Goal: Task Accomplishment & Management: Manage account settings

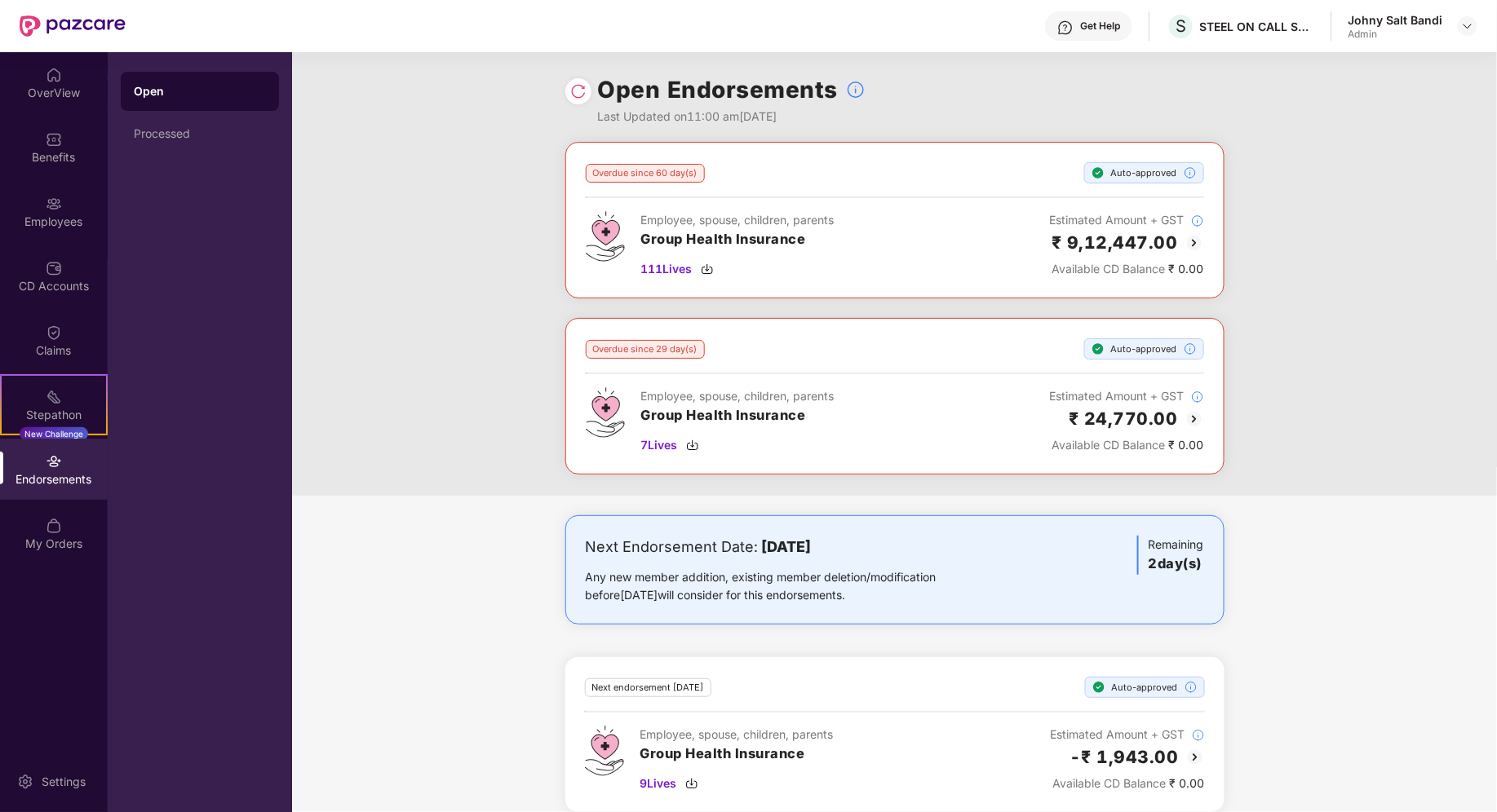
scroll to position [13, 0]
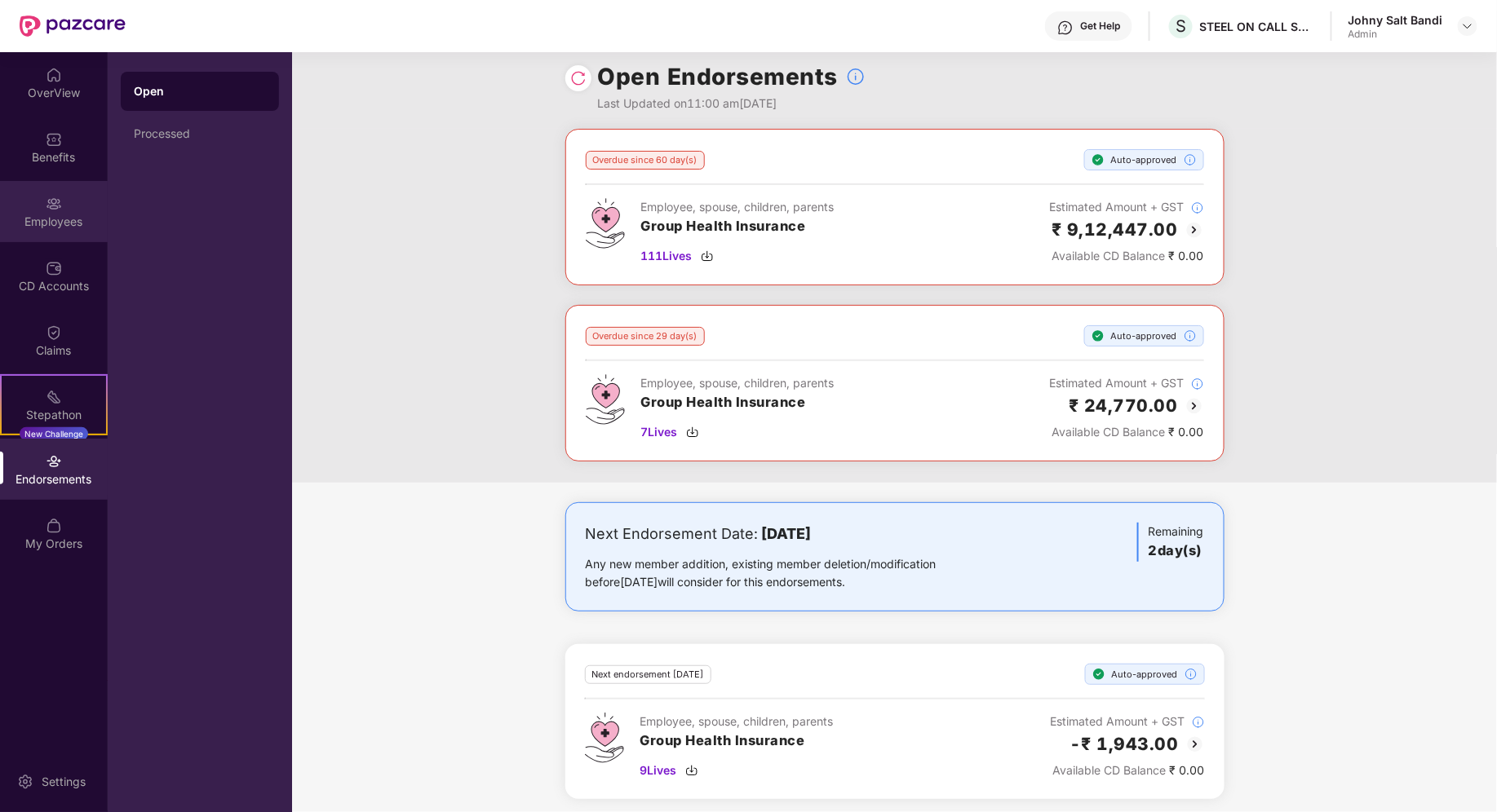
click at [53, 209] on img at bounding box center [54, 204] width 17 height 17
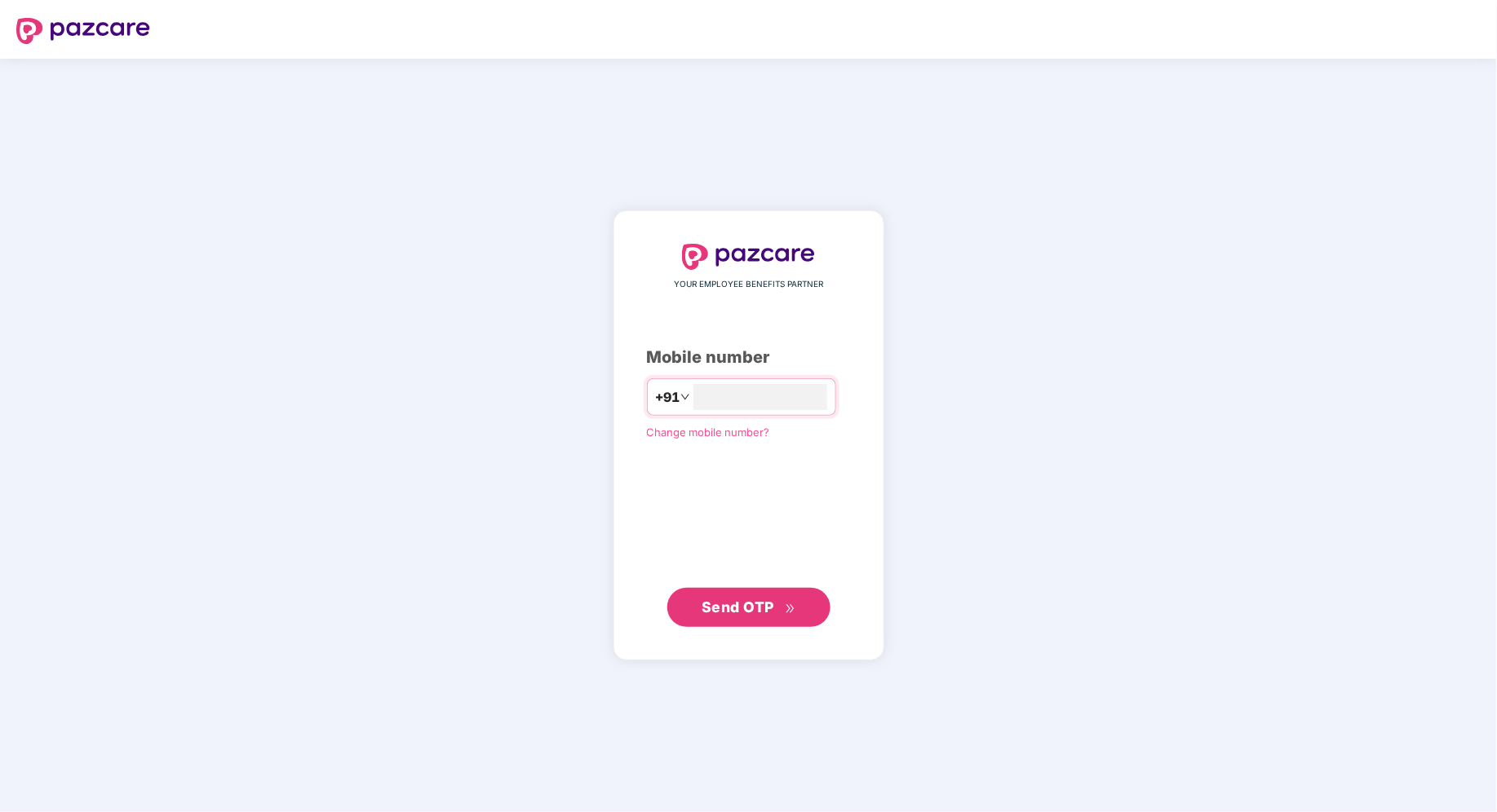
type input "**********"
click at [776, 599] on span "Send OTP" at bounding box center [748, 606] width 94 height 23
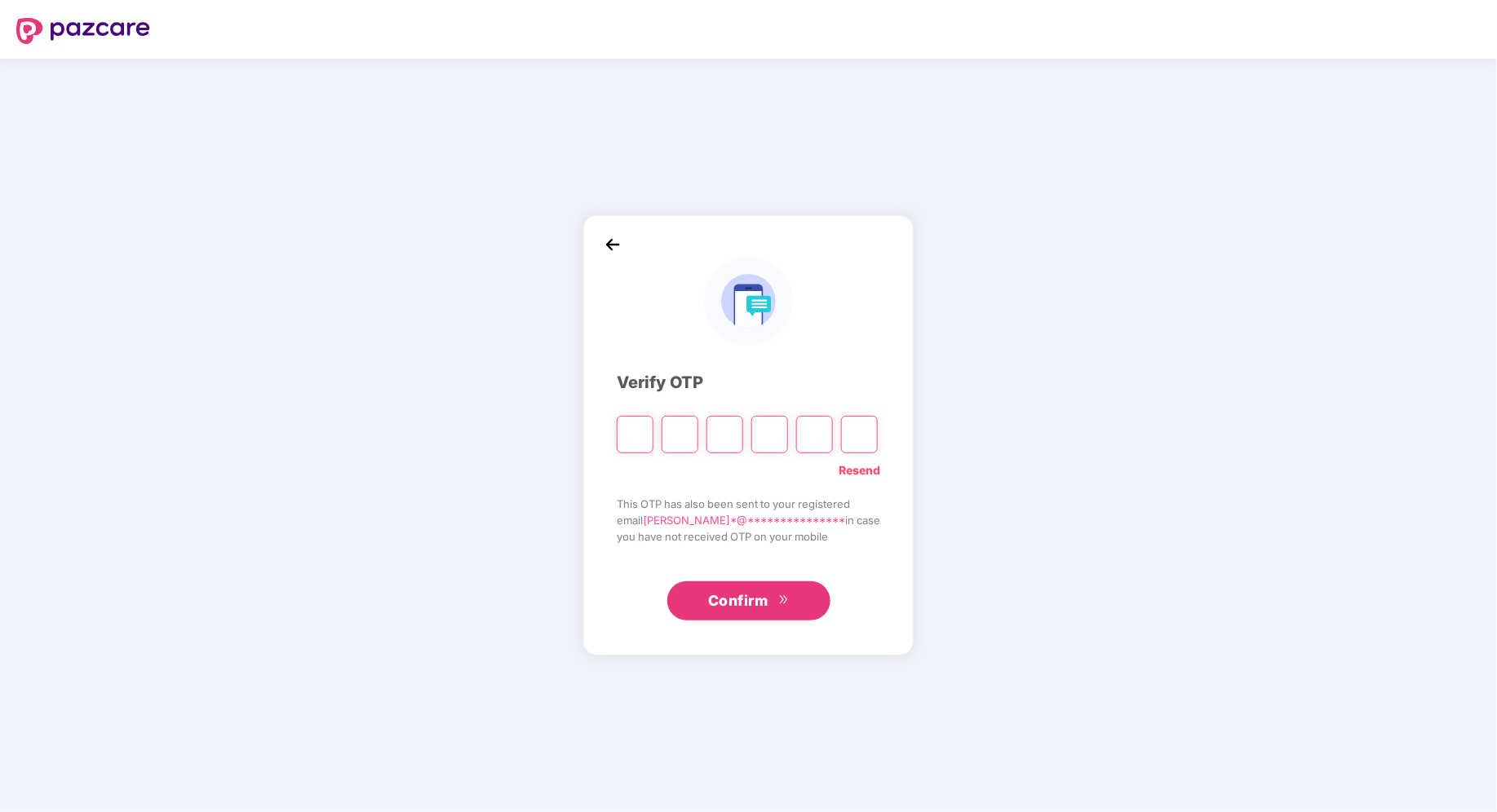
click at [639, 426] on input "Please enter verification code. Digit 1" at bounding box center [635, 434] width 37 height 38
paste input "*"
type input "*"
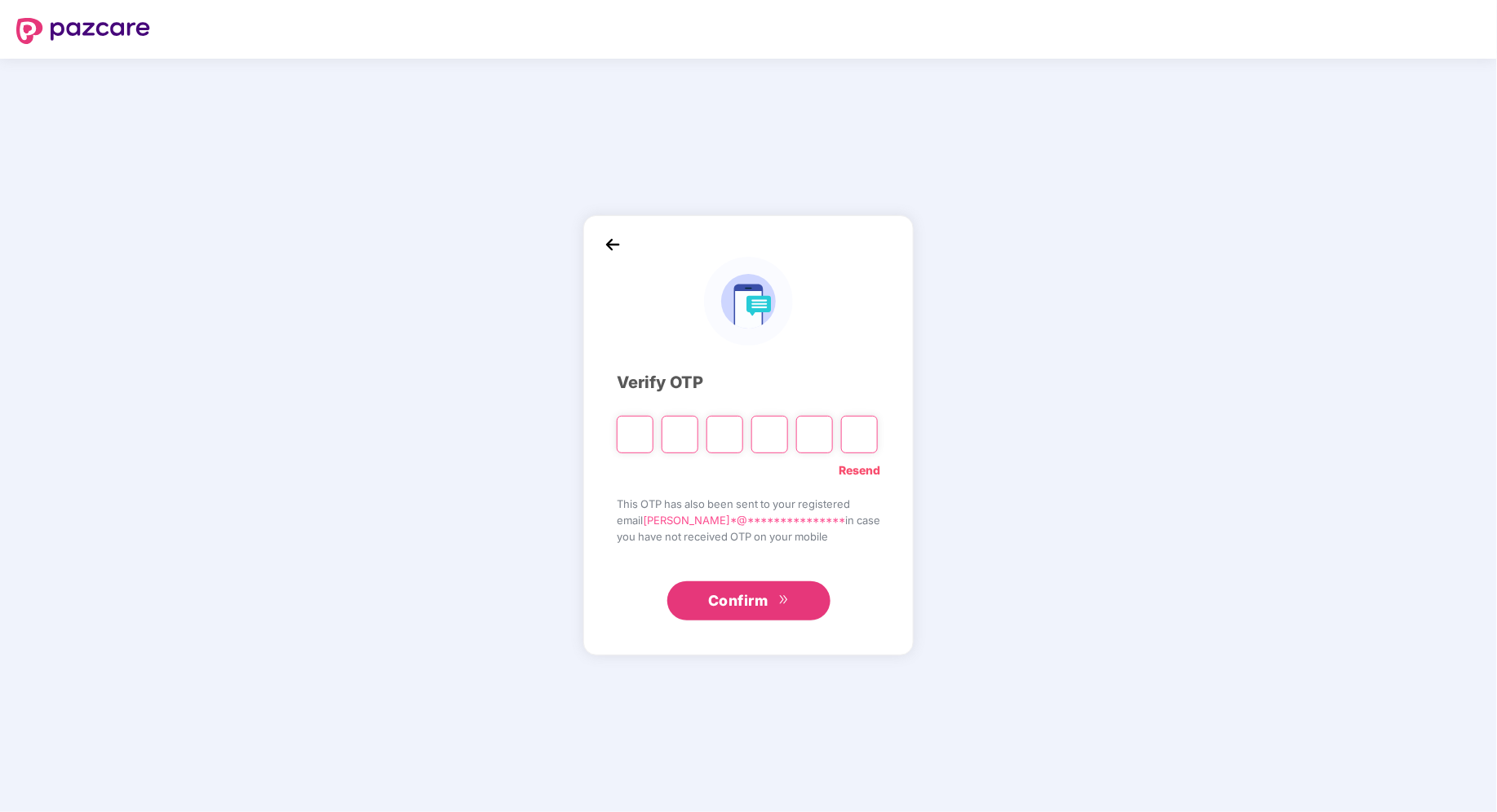
type input "*"
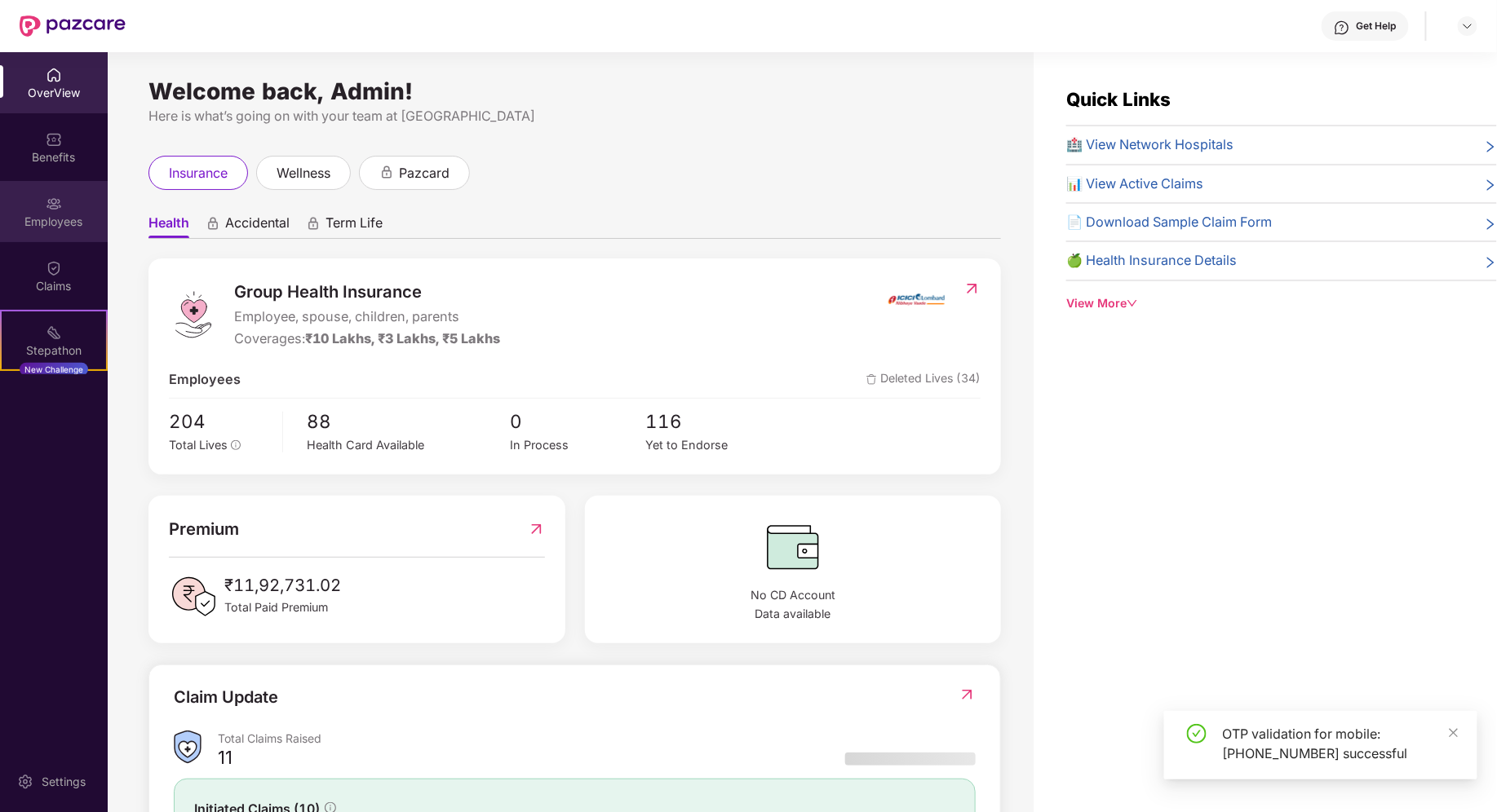
click at [52, 216] on div "Employees" at bounding box center [53, 222] width 108 height 17
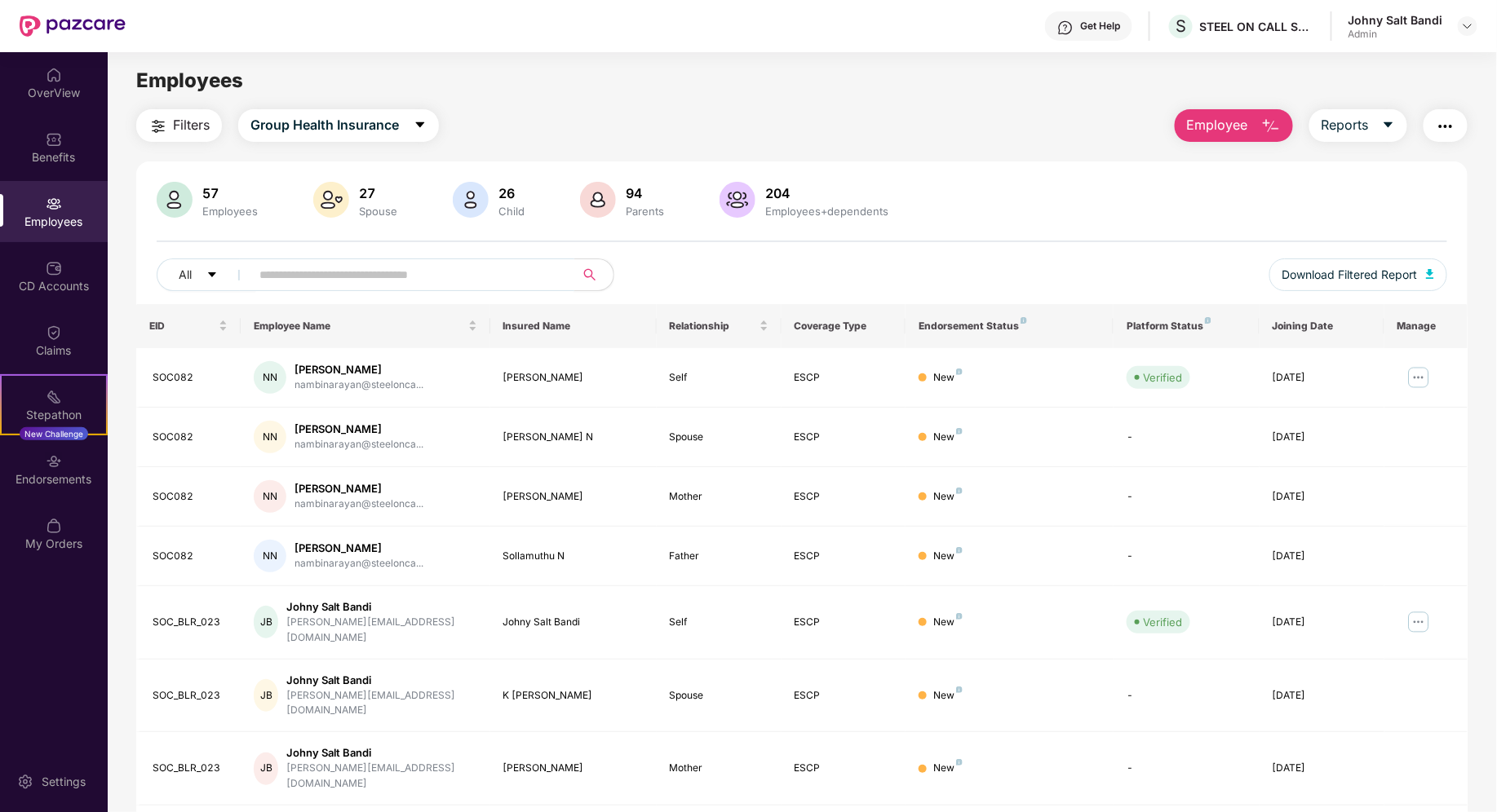
click at [323, 280] on input "text" at bounding box center [406, 275] width 293 height 24
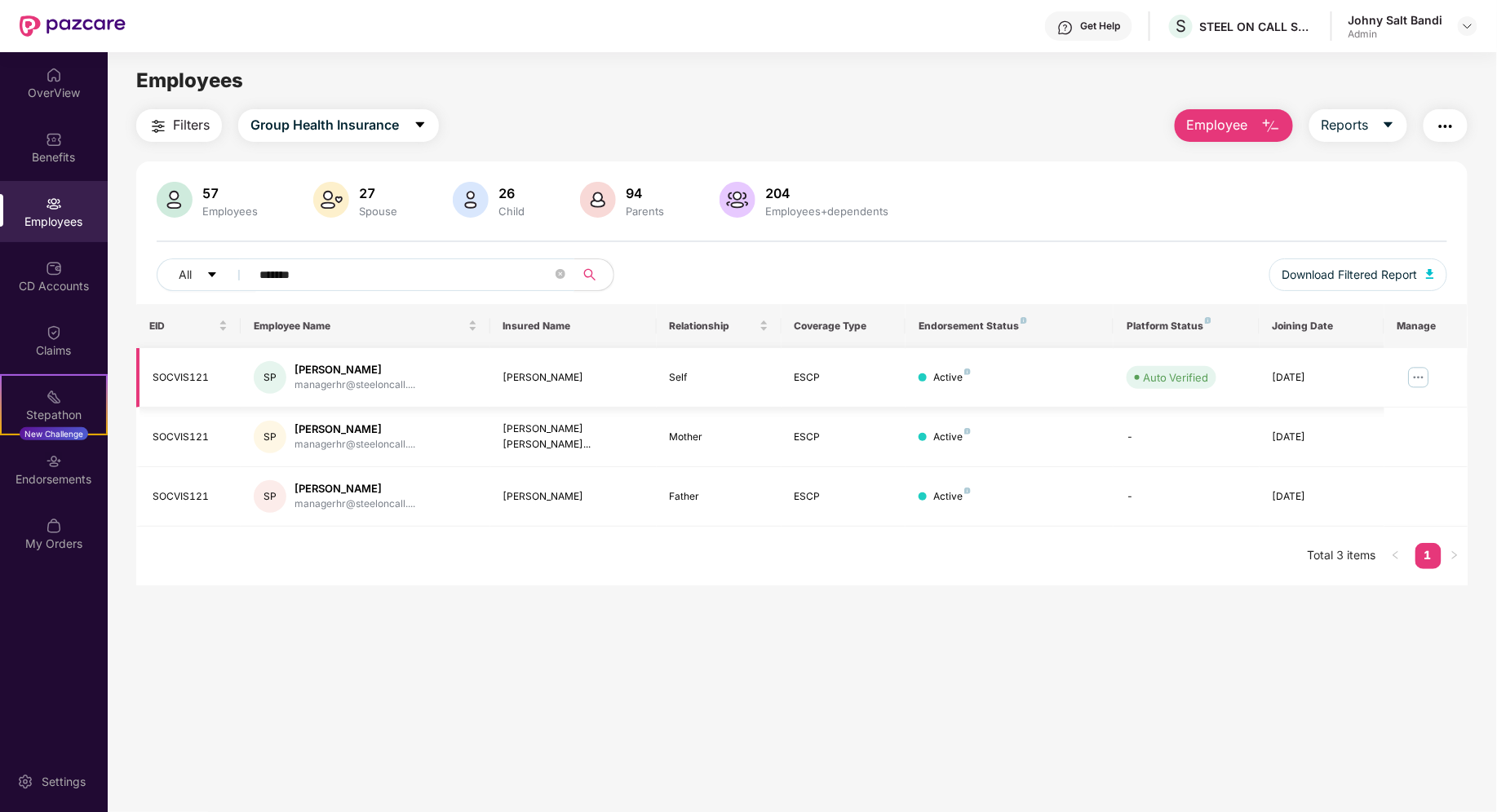
type input "*******"
click at [1419, 373] on img at bounding box center [1418, 377] width 26 height 26
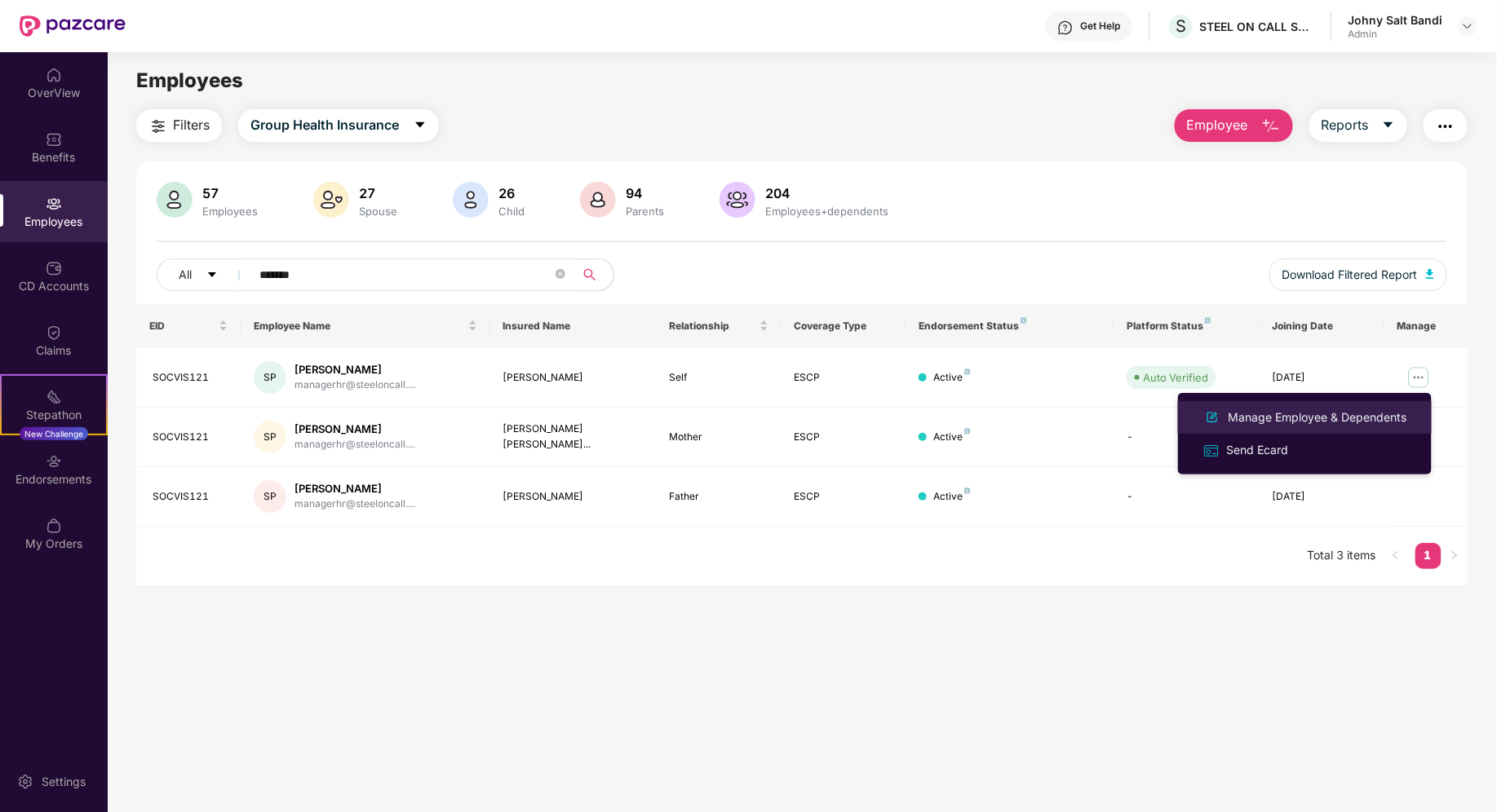
click at [1301, 417] on div "Manage Employee & Dependents" at bounding box center [1317, 416] width 185 height 18
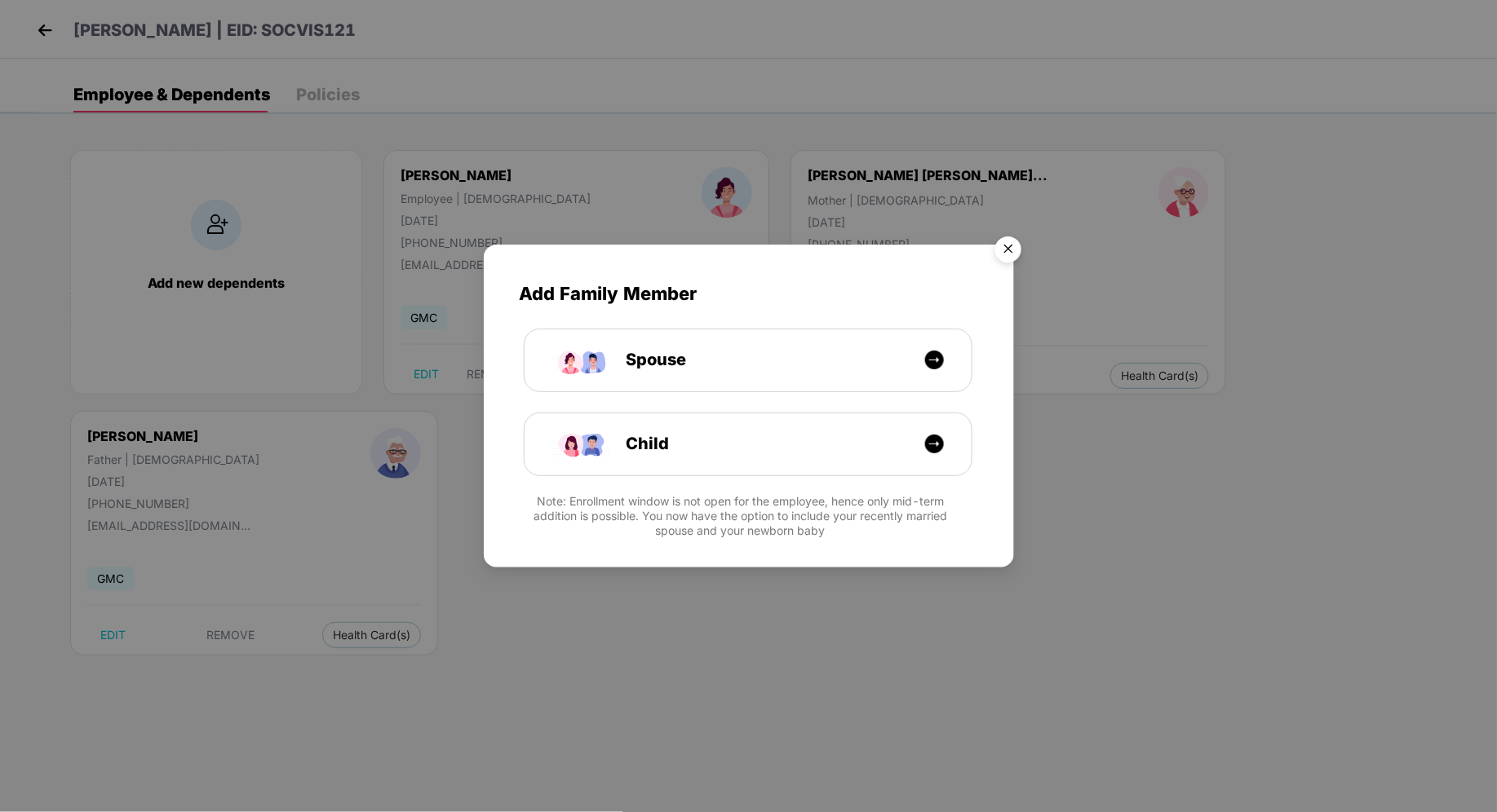
click at [1010, 250] on img "Close" at bounding box center [1008, 252] width 46 height 46
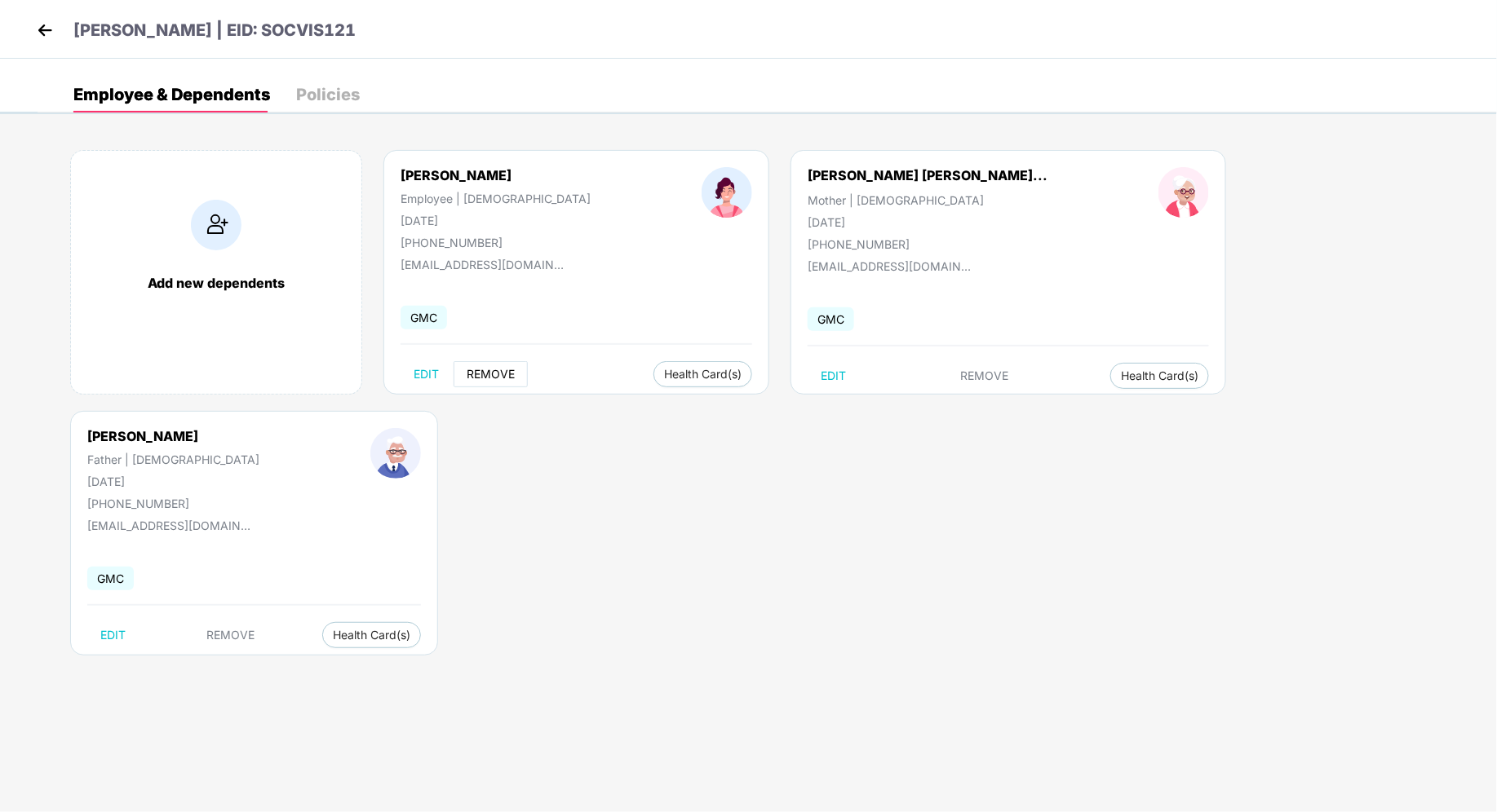
click at [488, 372] on span "REMOVE" at bounding box center [491, 375] width 48 height 13
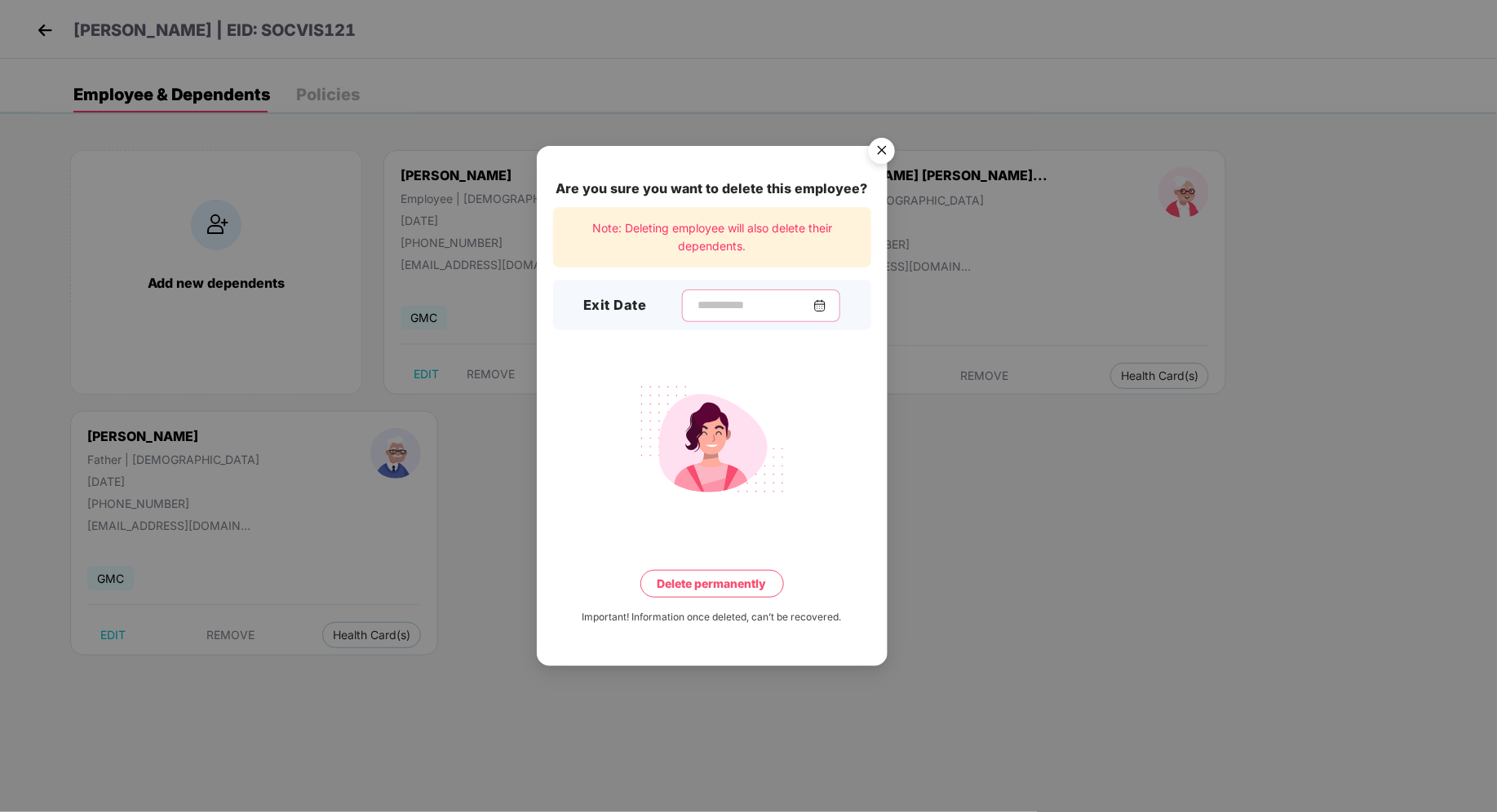
click at [745, 305] on input at bounding box center [754, 305] width 118 height 18
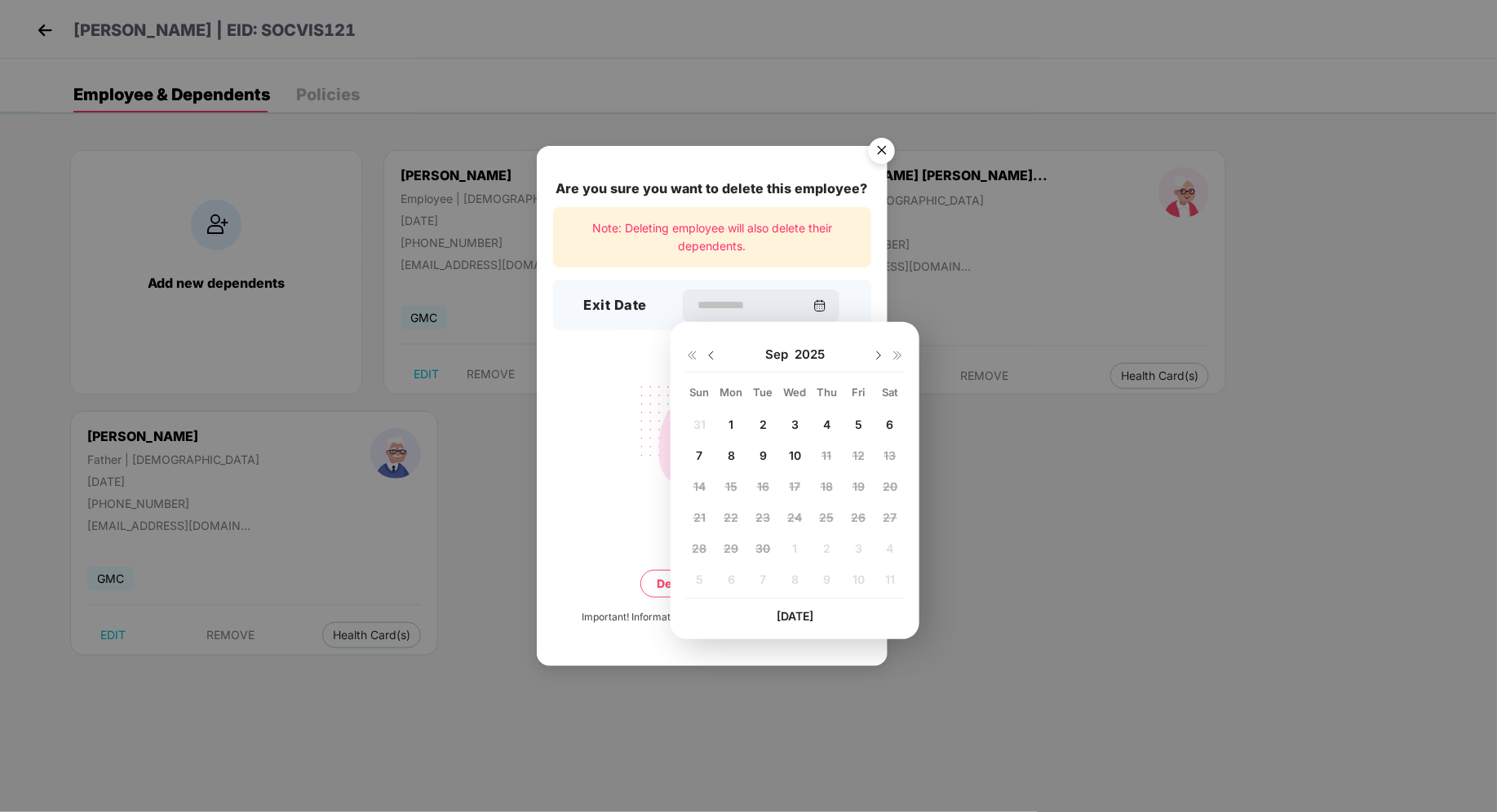
click at [862, 426] on span "5" at bounding box center [858, 424] width 8 height 14
type input "**********"
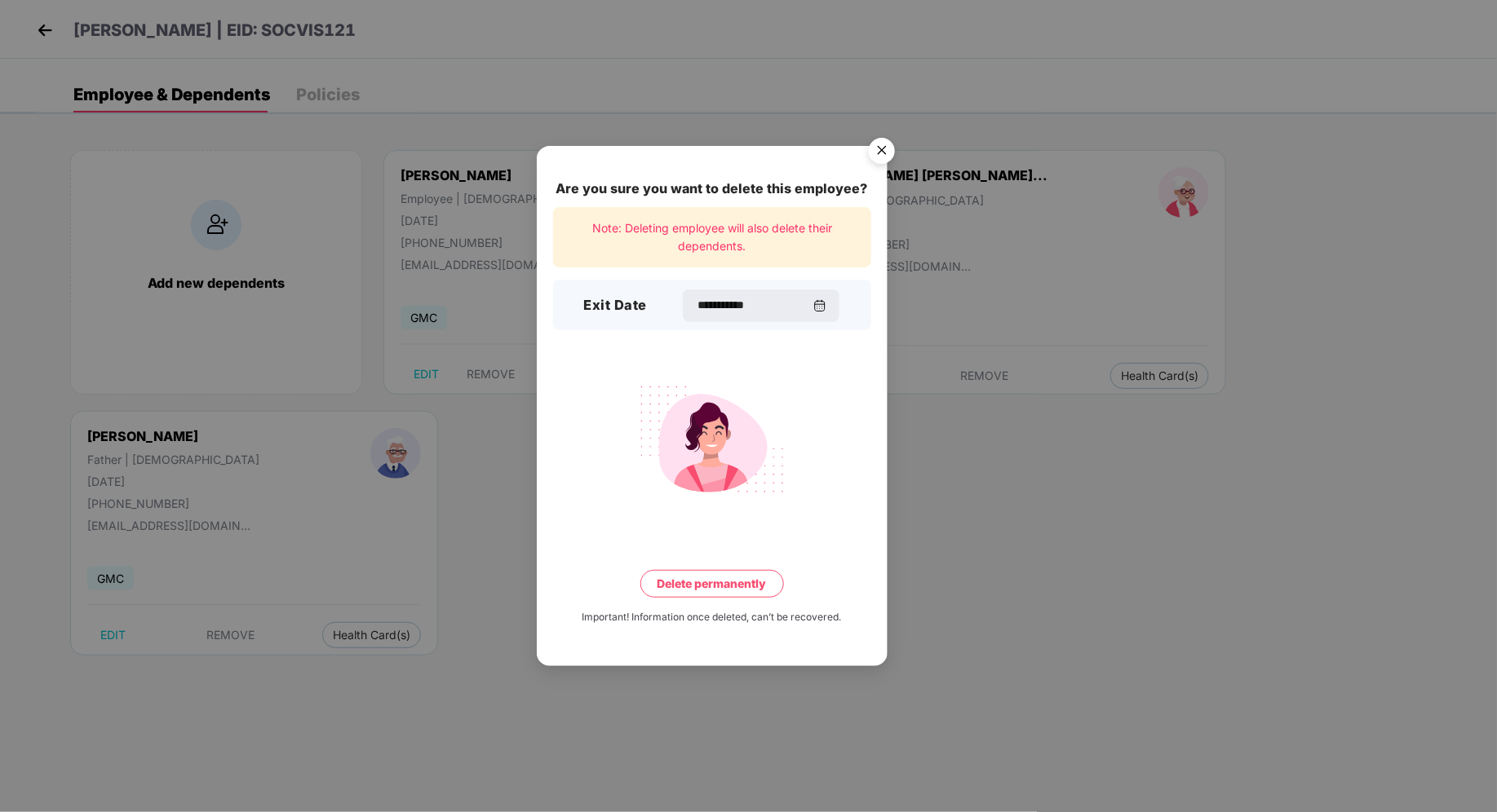
click at [729, 580] on button "Delete permanently" at bounding box center [712, 583] width 144 height 28
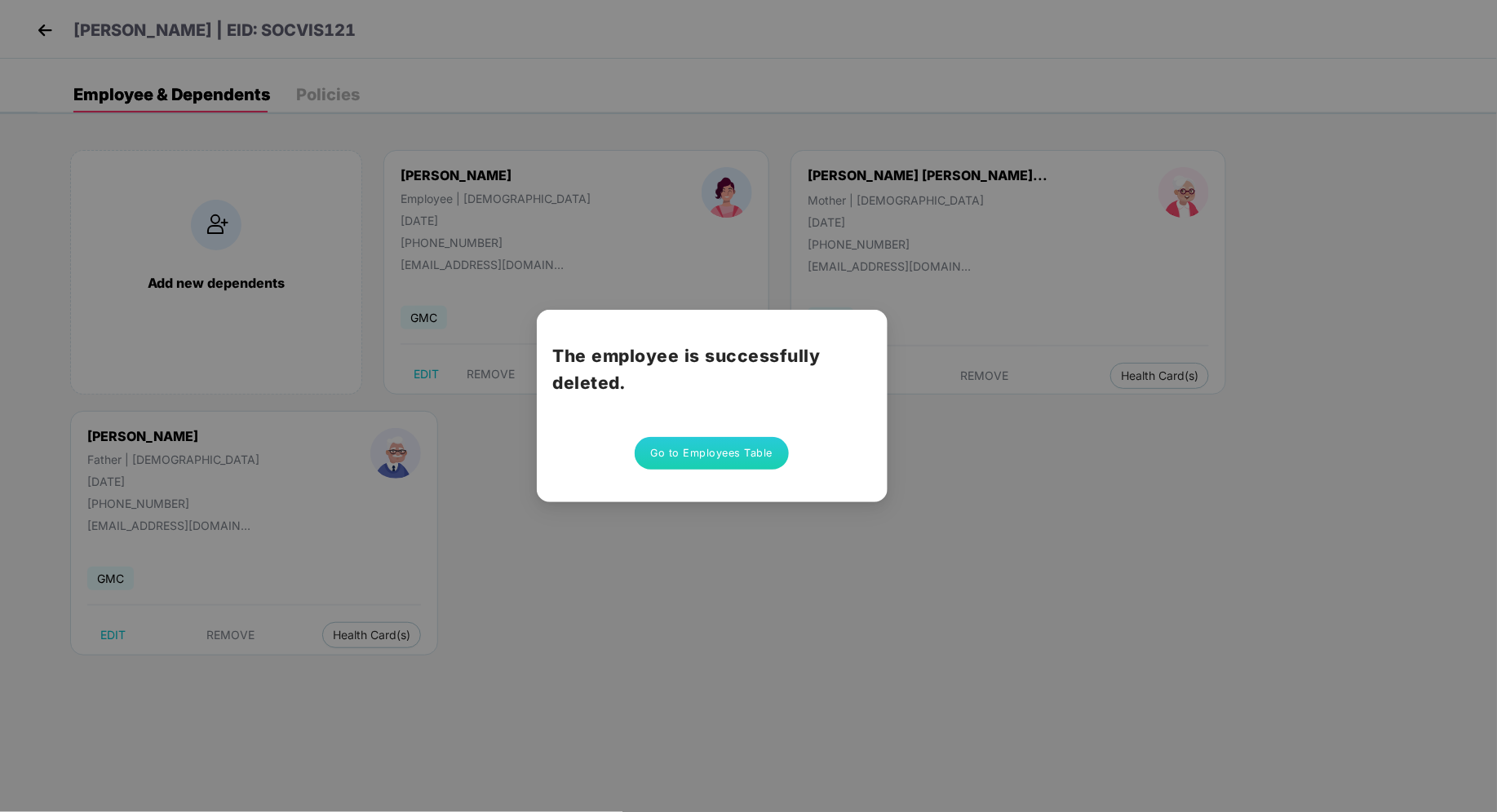
click at [686, 458] on button "Go to Employees Table" at bounding box center [712, 453] width 155 height 33
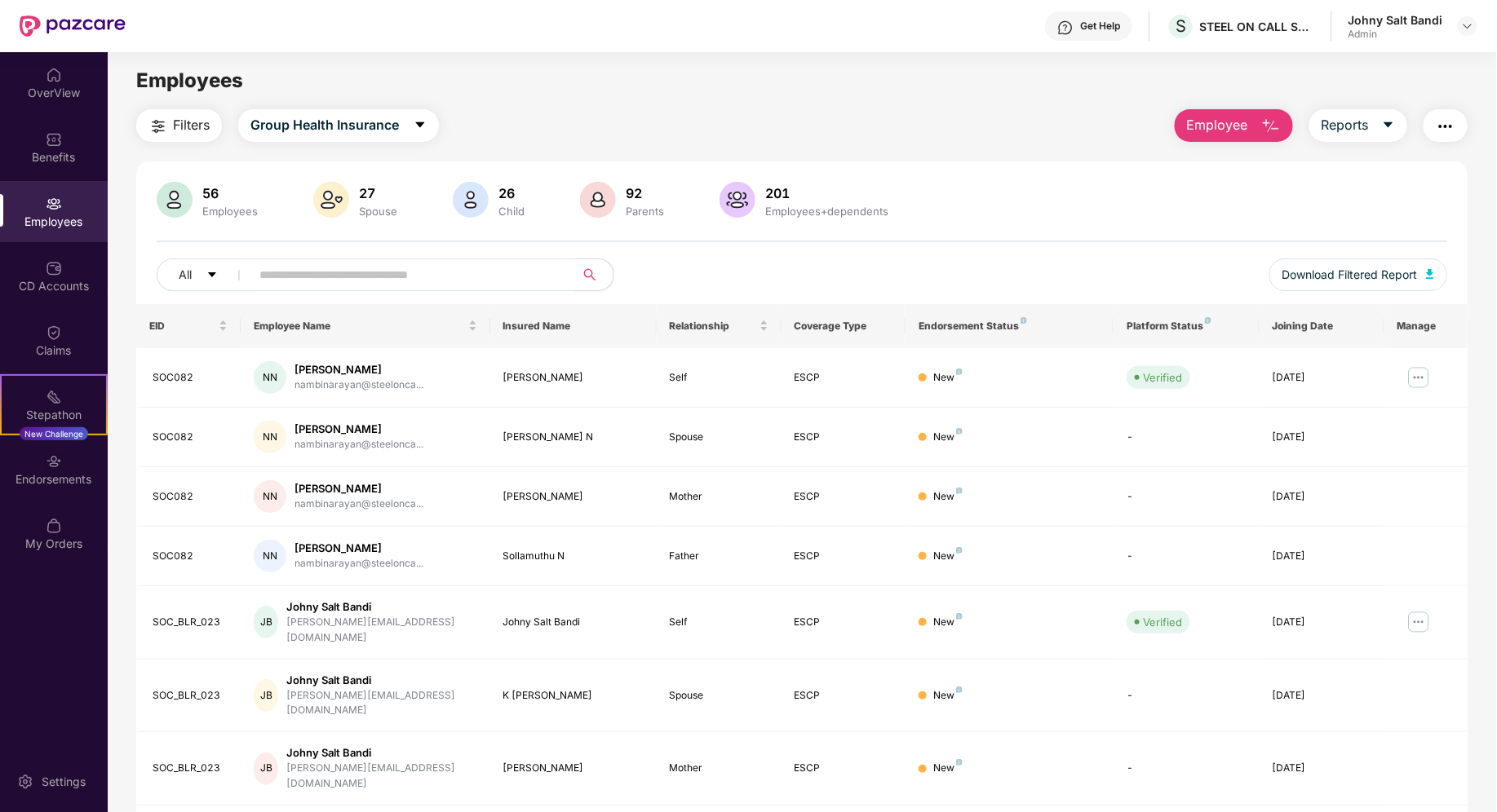
click at [362, 274] on input "text" at bounding box center [406, 275] width 293 height 24
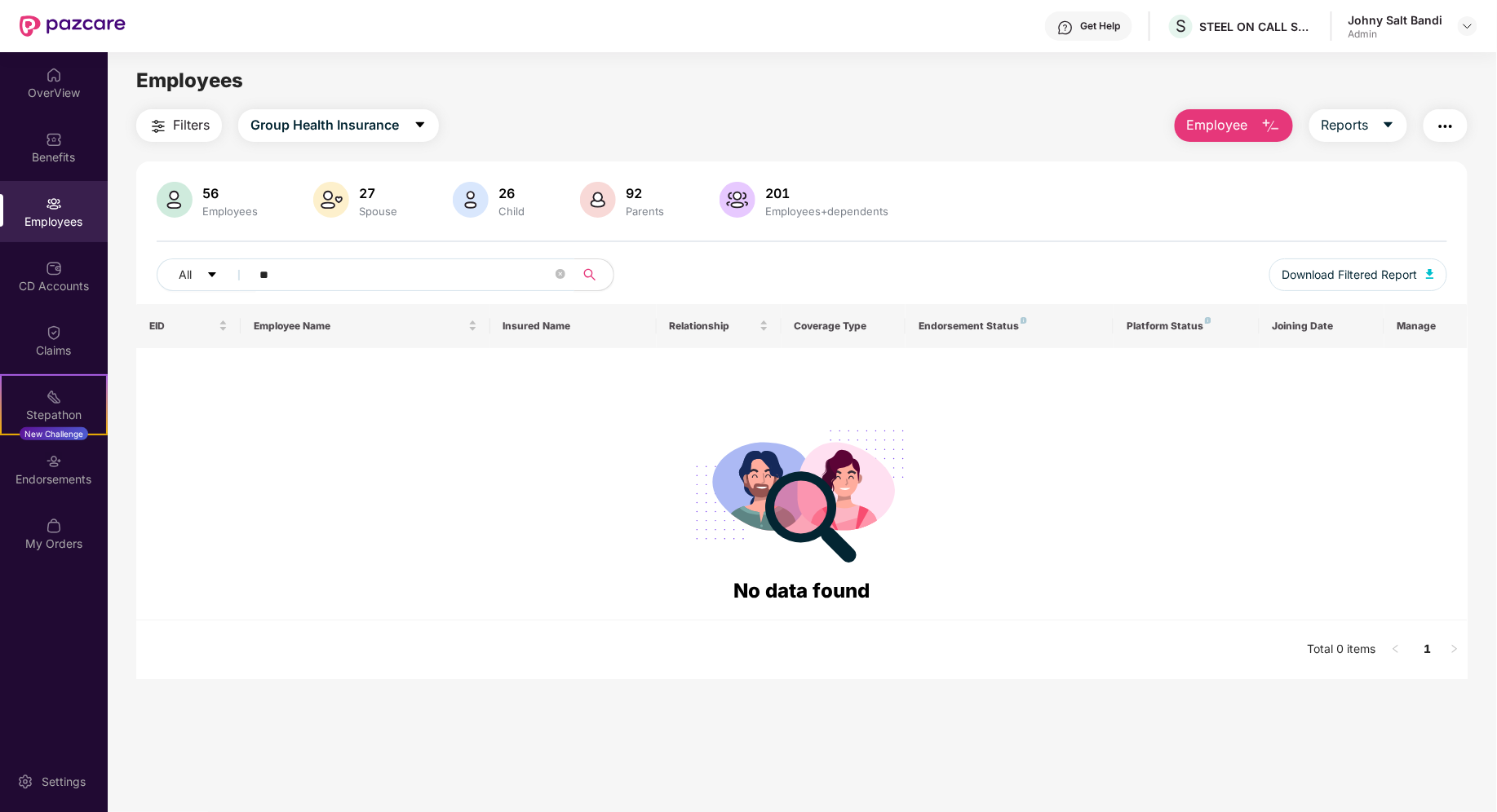
type input "*"
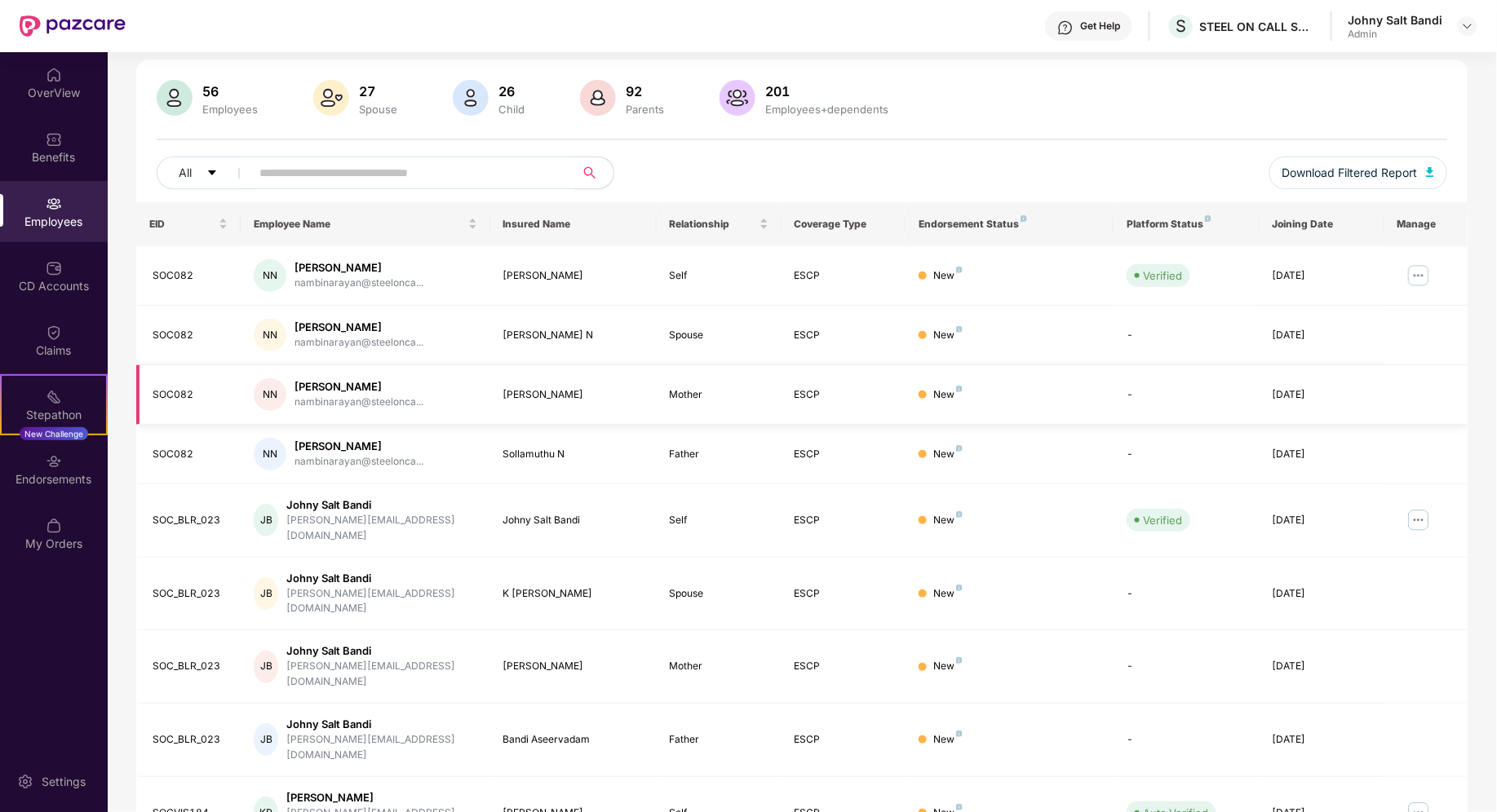
scroll to position [186, 0]
